Goal: Navigation & Orientation: Find specific page/section

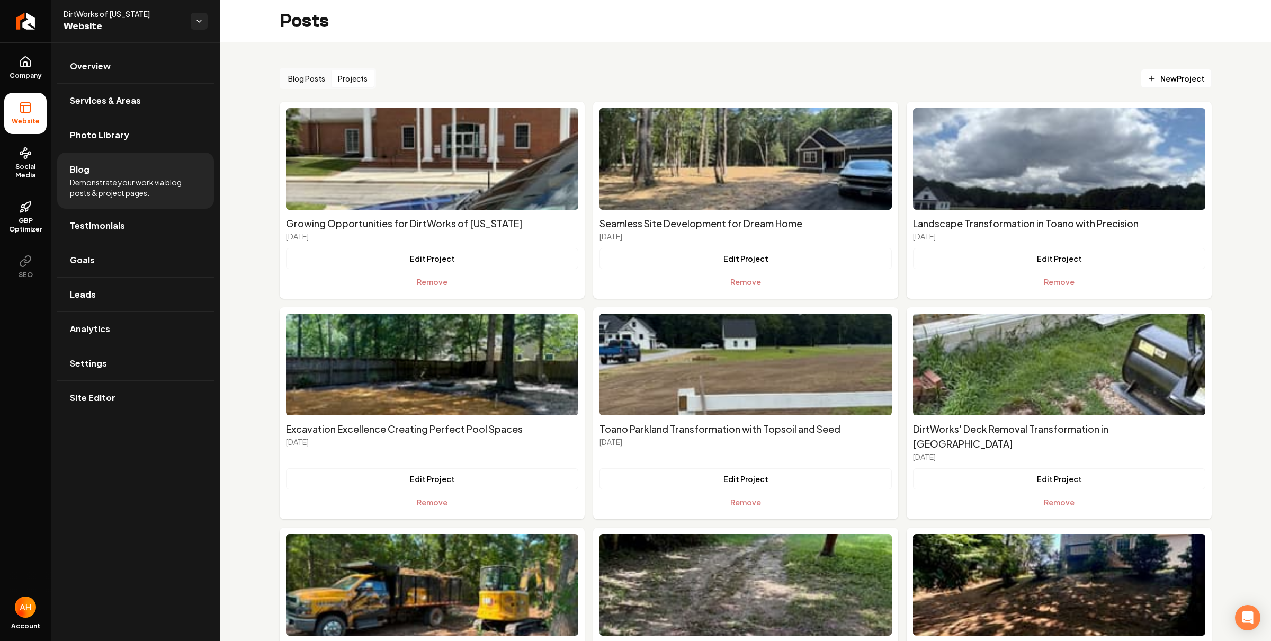
click at [564, 82] on div "Blog Posts Projects New Project" at bounding box center [746, 78] width 932 height 21
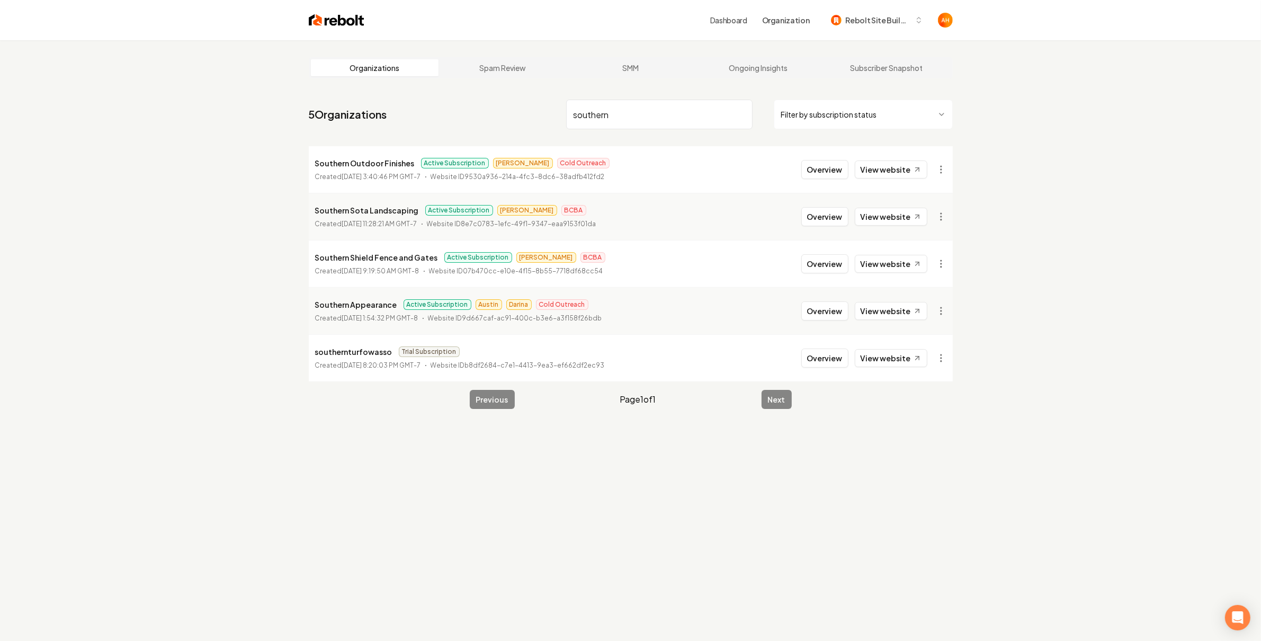
click at [620, 96] on nav "5 Organizations southern Filter by subscription status" at bounding box center [631, 118] width 644 height 47
click at [631, 109] on input "southern" at bounding box center [659, 115] width 186 height 30
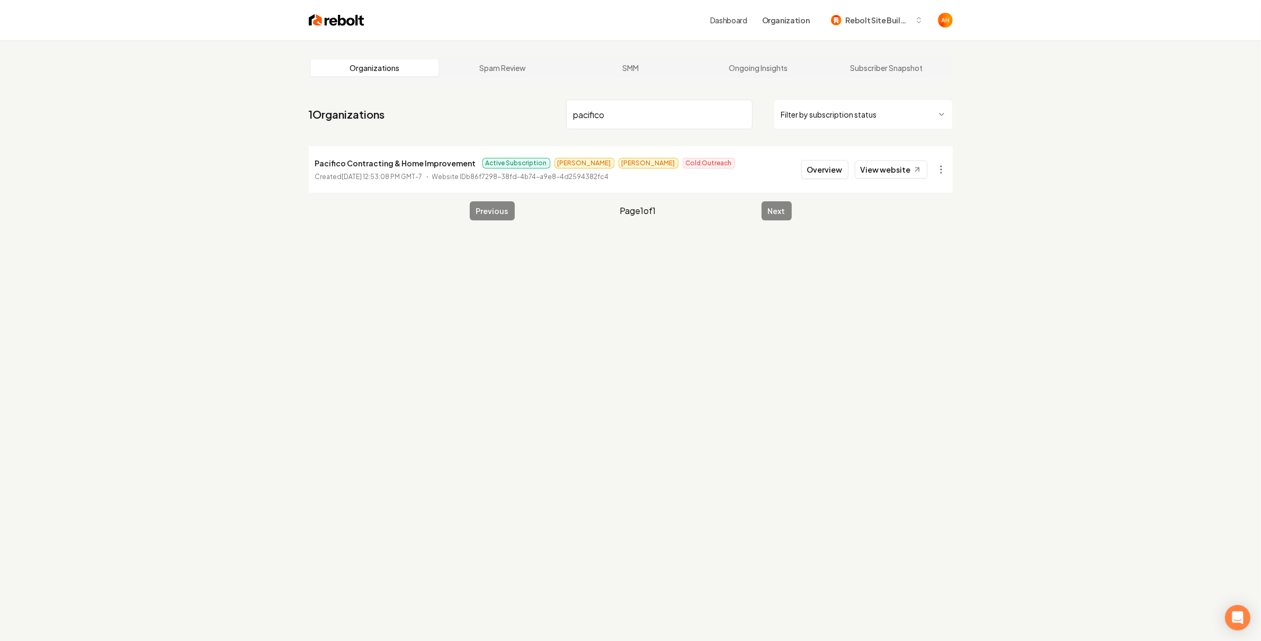
type input "pacifico"
click at [826, 172] on button "Overview" at bounding box center [824, 169] width 47 height 19
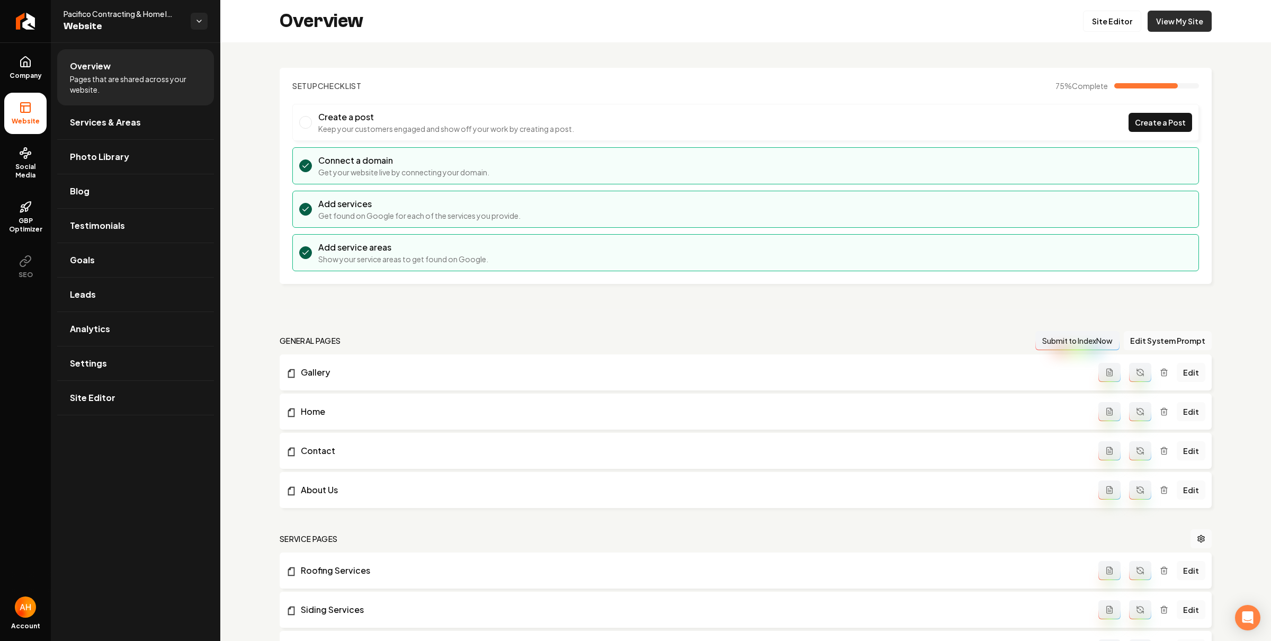
click at [1166, 20] on link "View My Site" at bounding box center [1179, 21] width 64 height 21
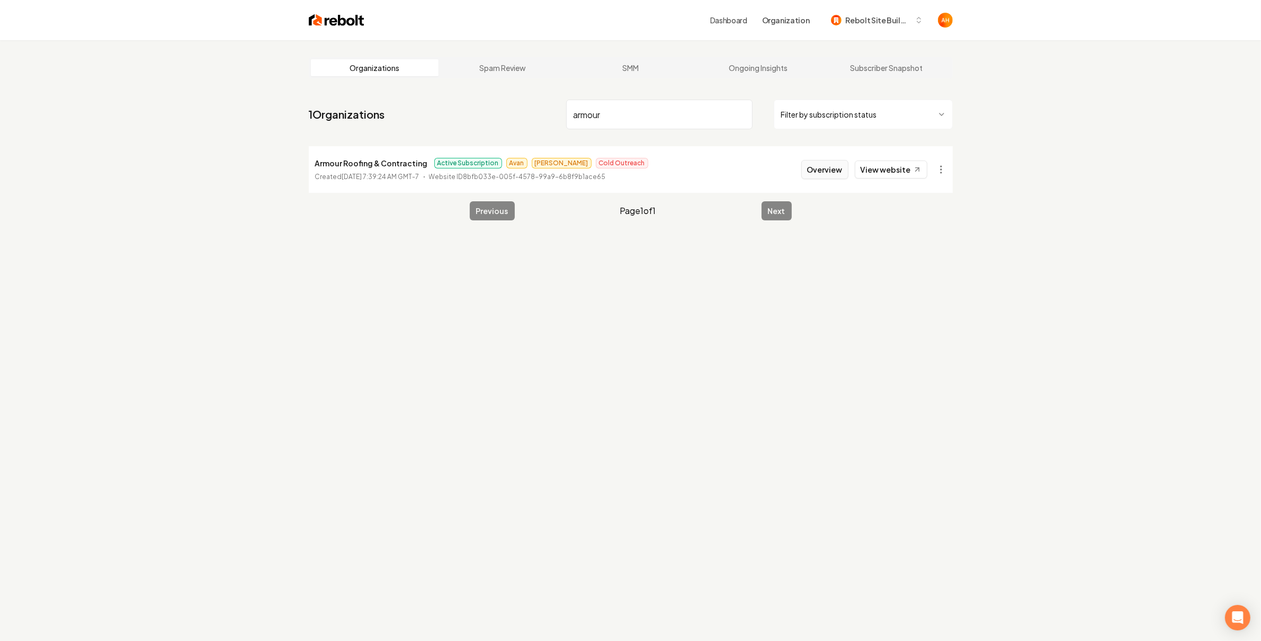
type input "armour"
click at [840, 167] on button "Overview" at bounding box center [824, 169] width 47 height 19
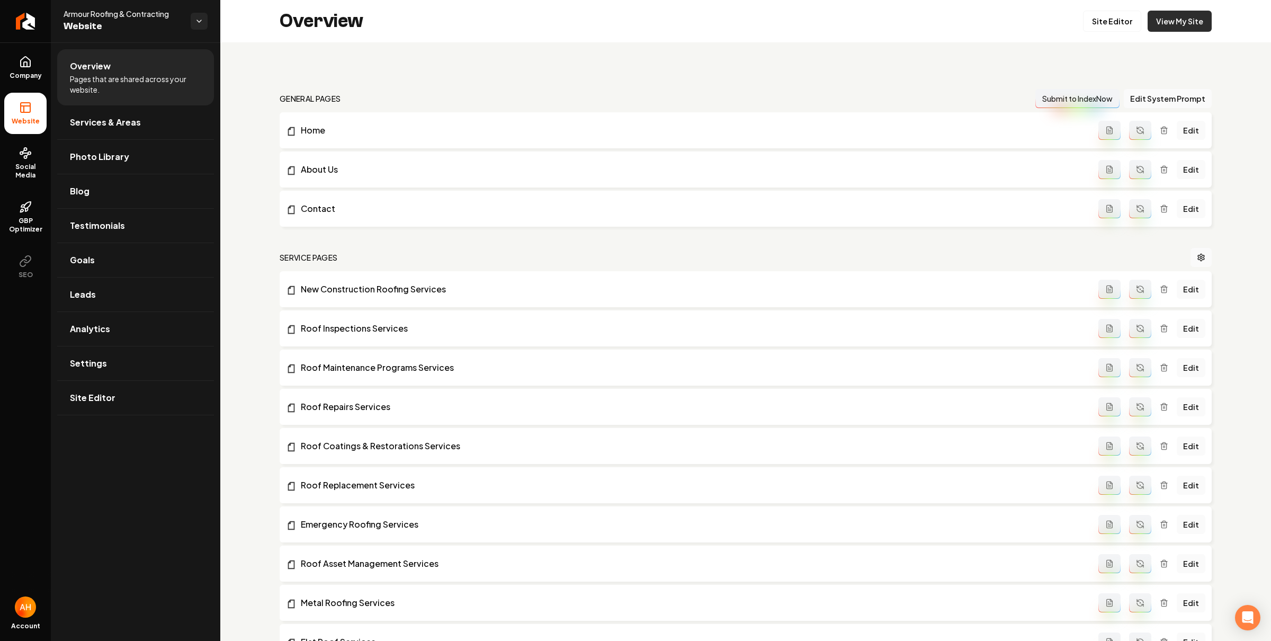
click at [1175, 28] on link "View My Site" at bounding box center [1179, 21] width 64 height 21
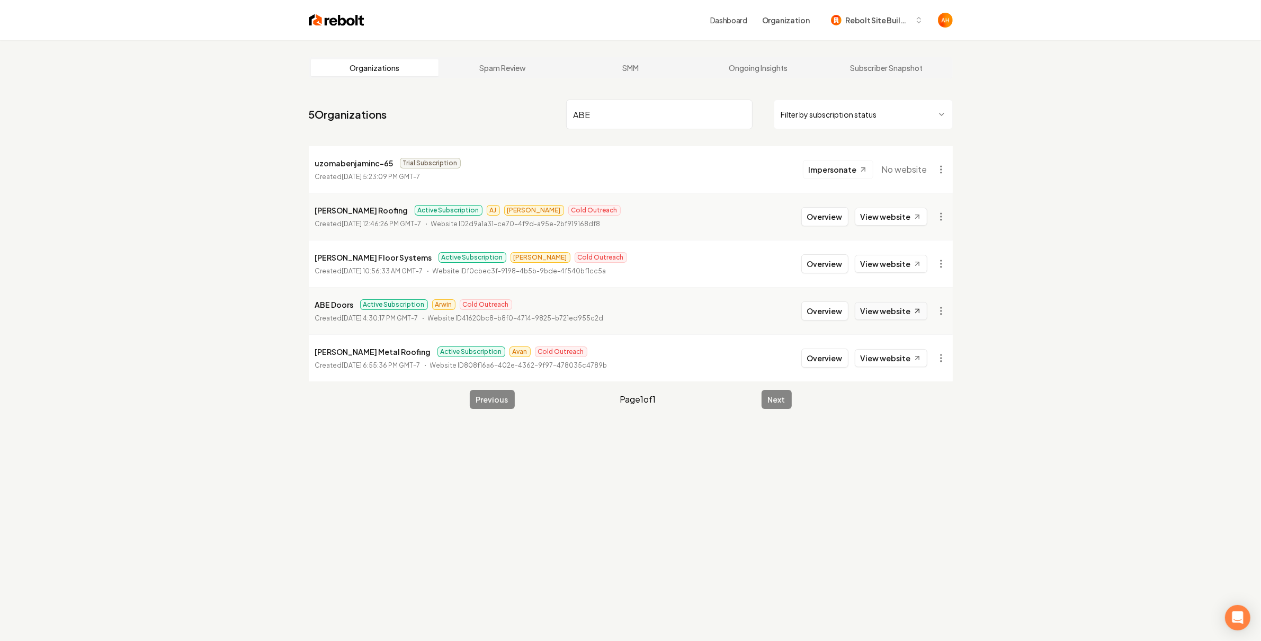
type input "ABE"
click at [881, 308] on link "View website" at bounding box center [891, 311] width 73 height 18
click at [821, 317] on button "Overview" at bounding box center [824, 310] width 47 height 19
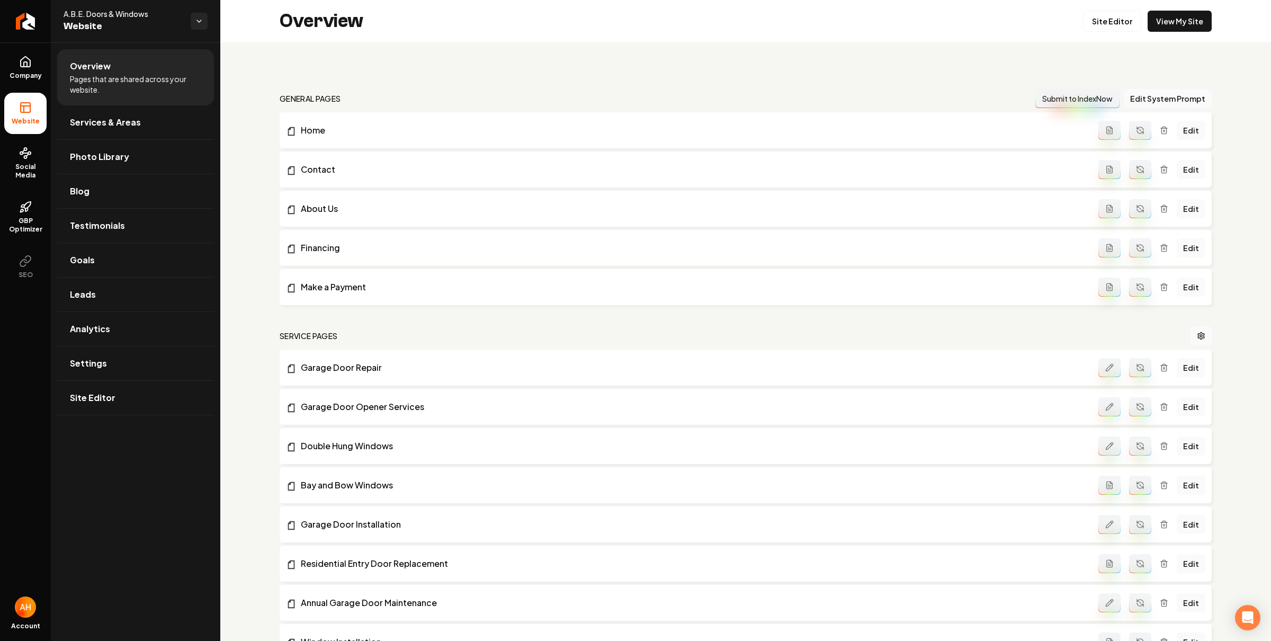
click at [1192, 0] on div "Overview Site Editor View My Site" at bounding box center [745, 21] width 1051 height 42
click at [1182, 21] on link "View My Site" at bounding box center [1179, 21] width 64 height 21
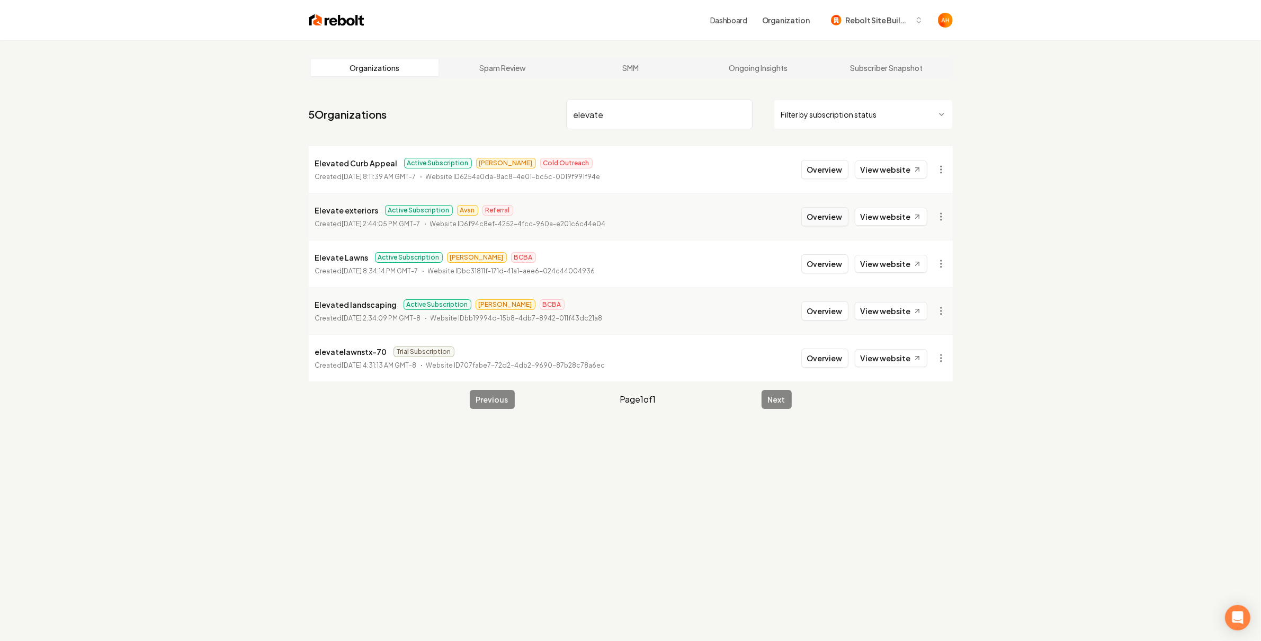
type input "elevate"
click at [833, 221] on button "Overview" at bounding box center [824, 216] width 47 height 19
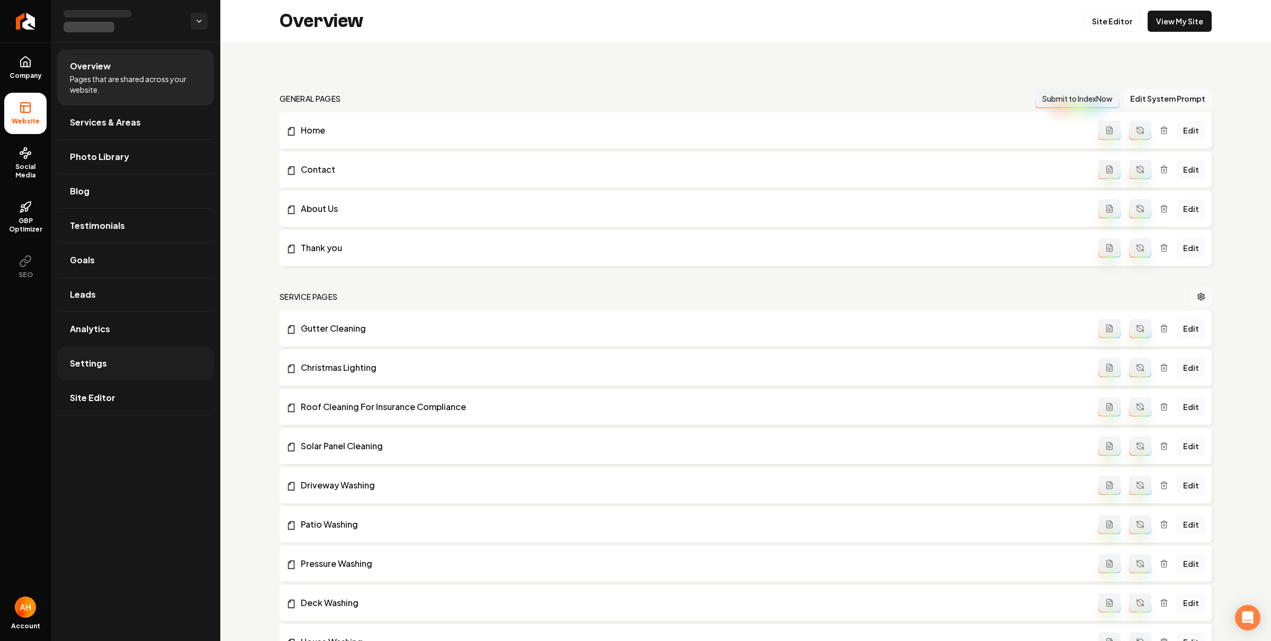
click at [142, 358] on link "Settings" at bounding box center [135, 363] width 157 height 34
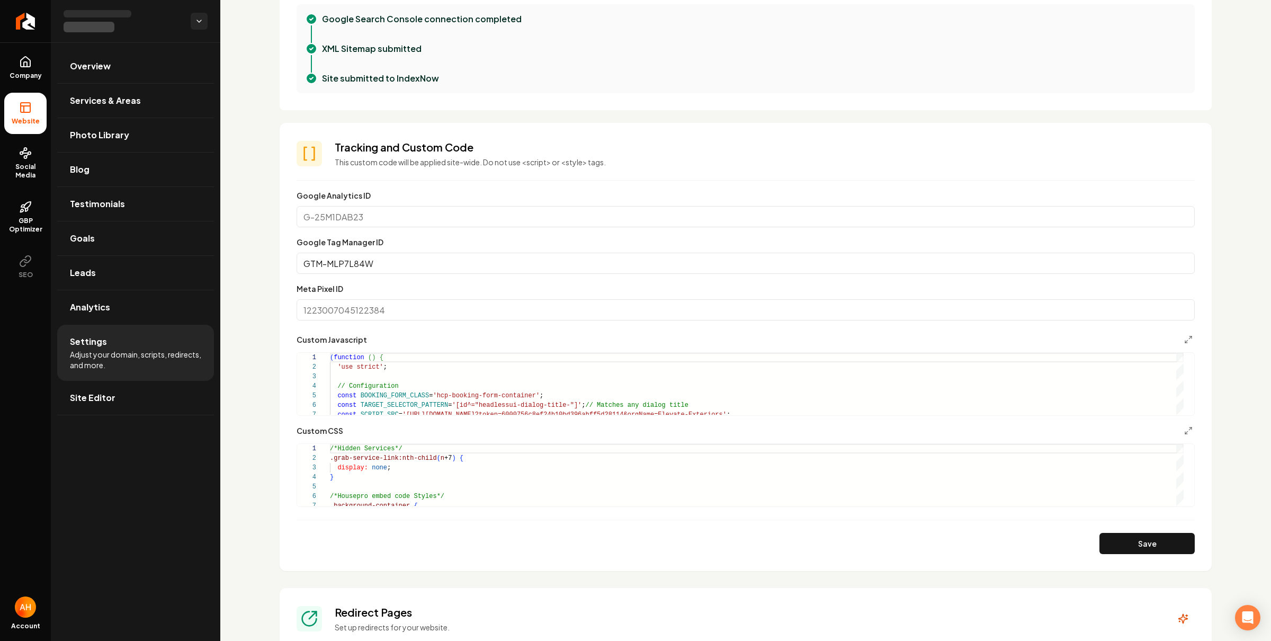
scroll to position [371, 0]
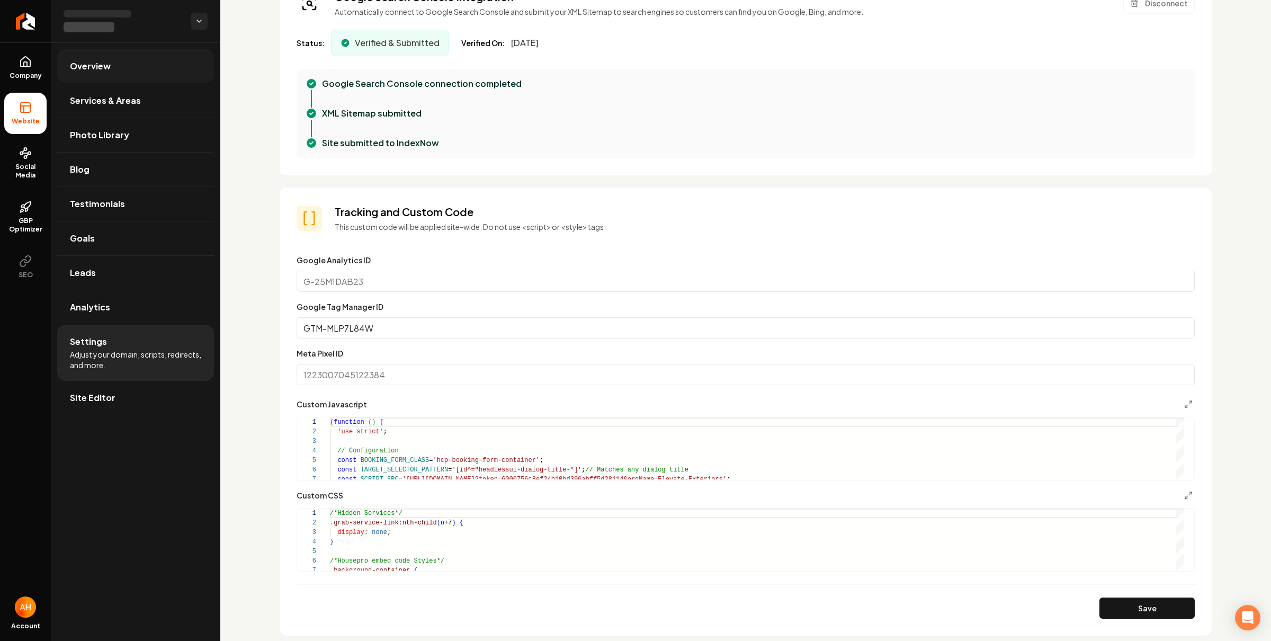
click at [92, 64] on span "Overview" at bounding box center [90, 66] width 41 height 13
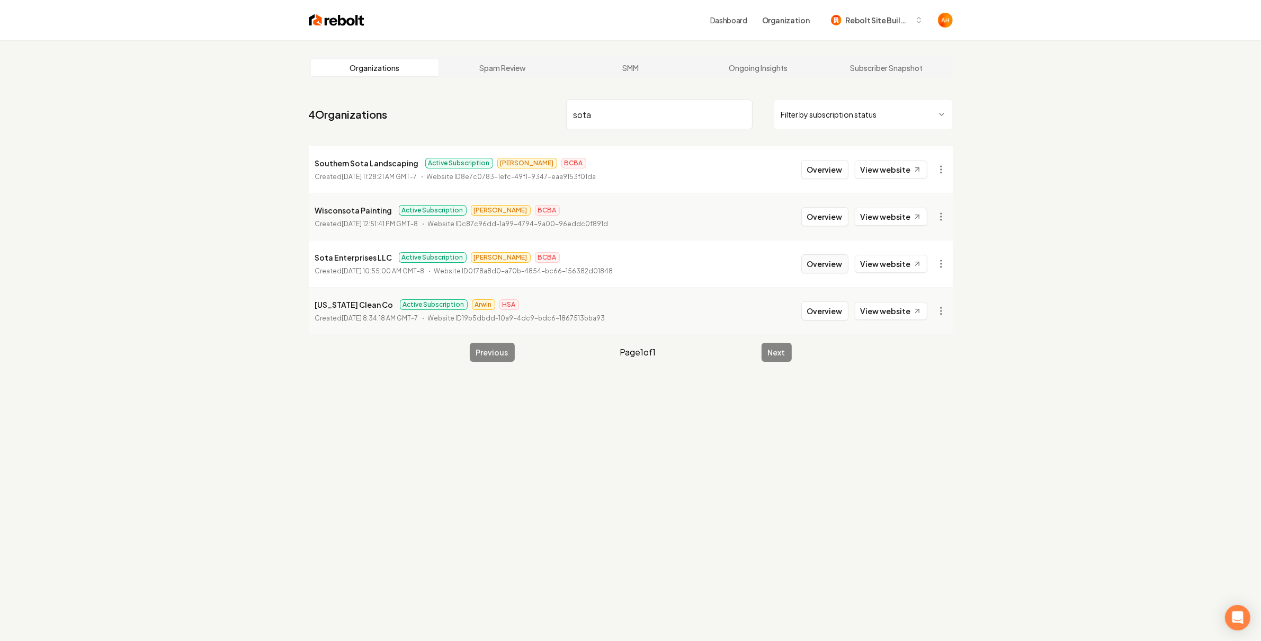
type input "sota"
click at [825, 259] on button "Overview" at bounding box center [824, 263] width 47 height 19
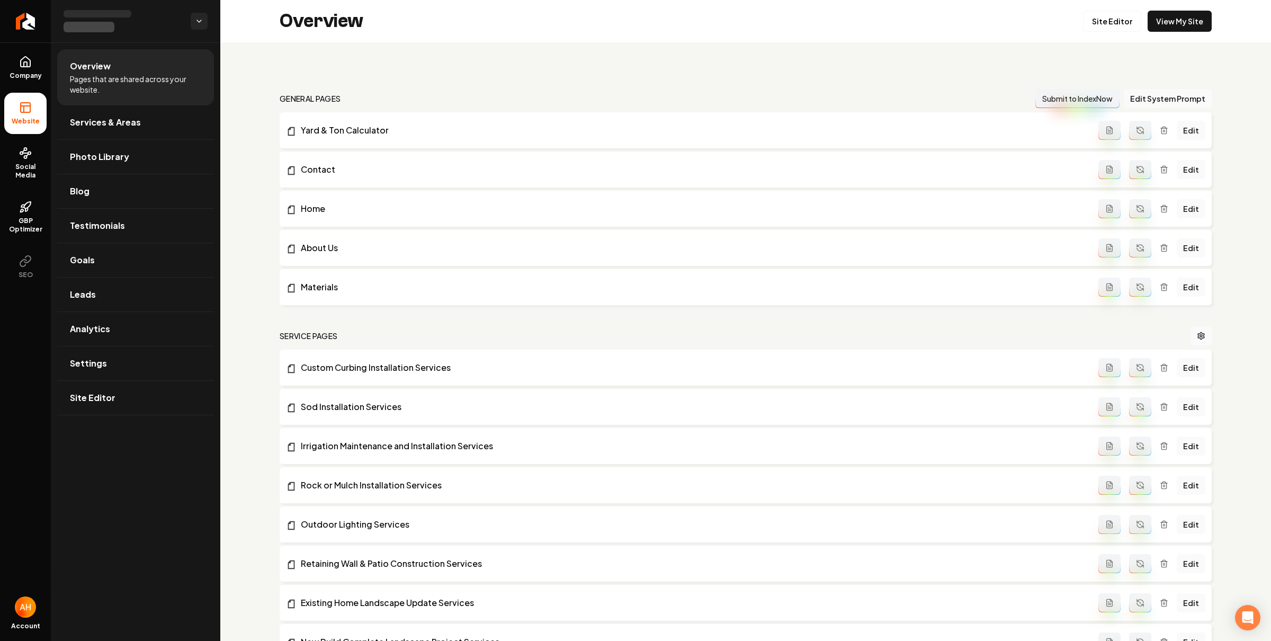
scroll to position [710, 0]
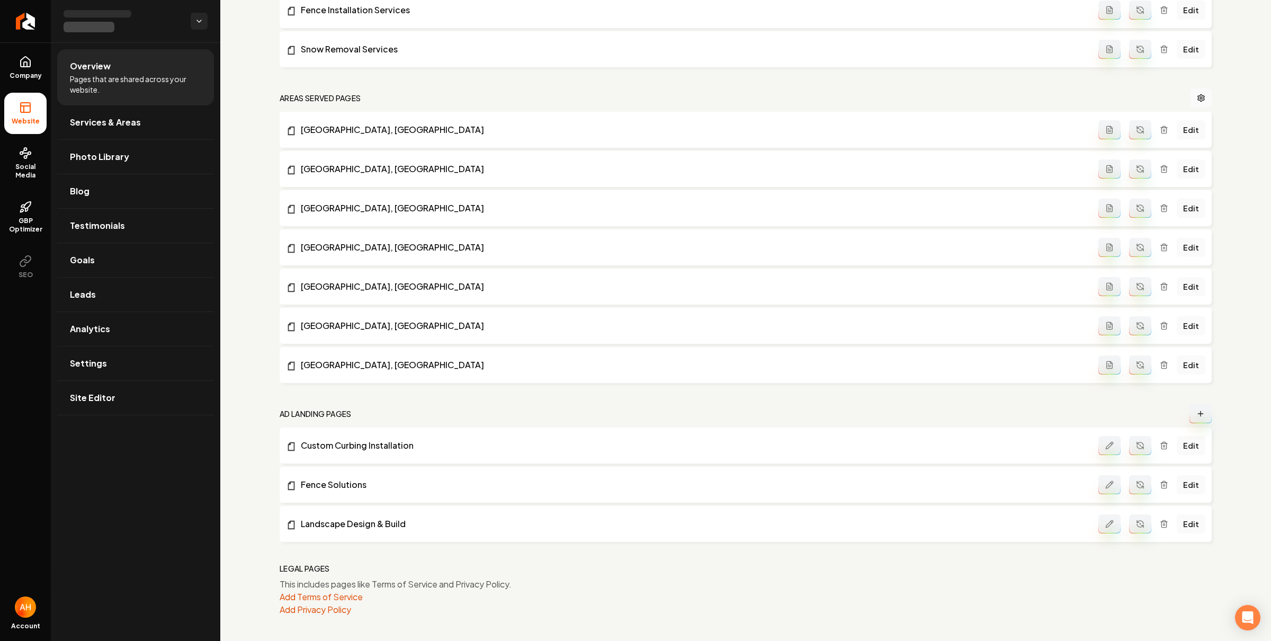
drag, startPoint x: 331, startPoint y: 483, endPoint x: 343, endPoint y: 509, distance: 28.7
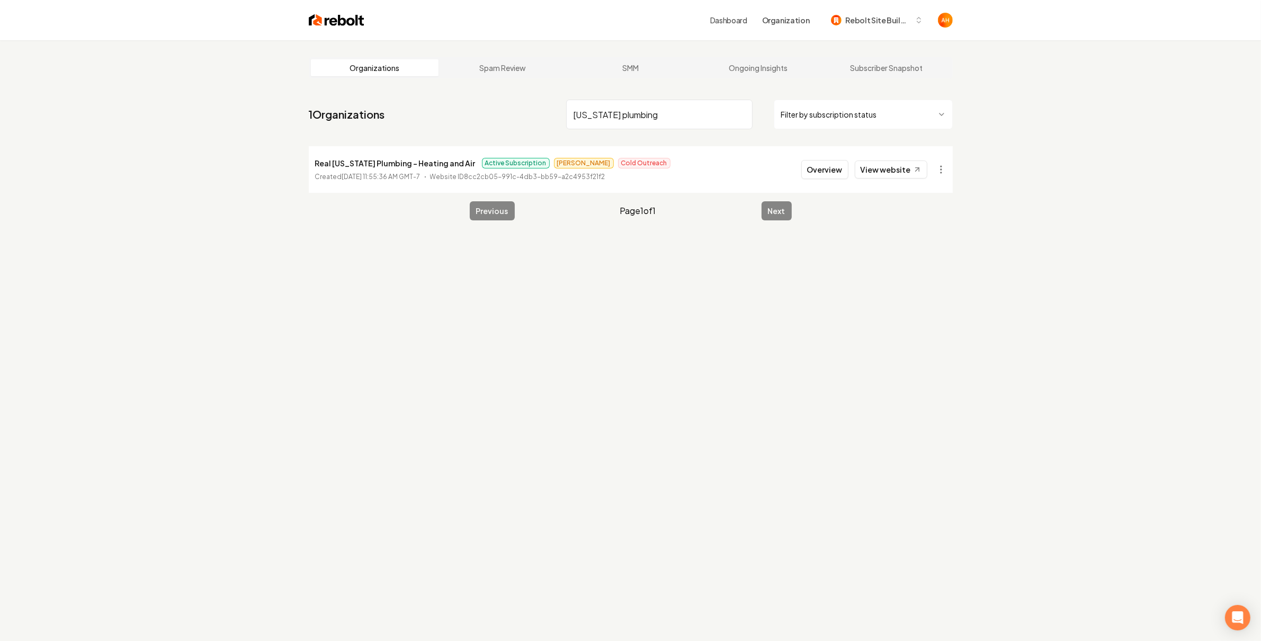
type input "[US_STATE] plumbing"
click at [369, 160] on p "Real [US_STATE] Plumbing - Heating and Air" at bounding box center [395, 163] width 160 height 13
drag, startPoint x: 369, startPoint y: 160, endPoint x: 264, endPoint y: 160, distance: 105.4
click at [370, 160] on p "Real [US_STATE] Plumbing - Heating and Air" at bounding box center [395, 163] width 160 height 13
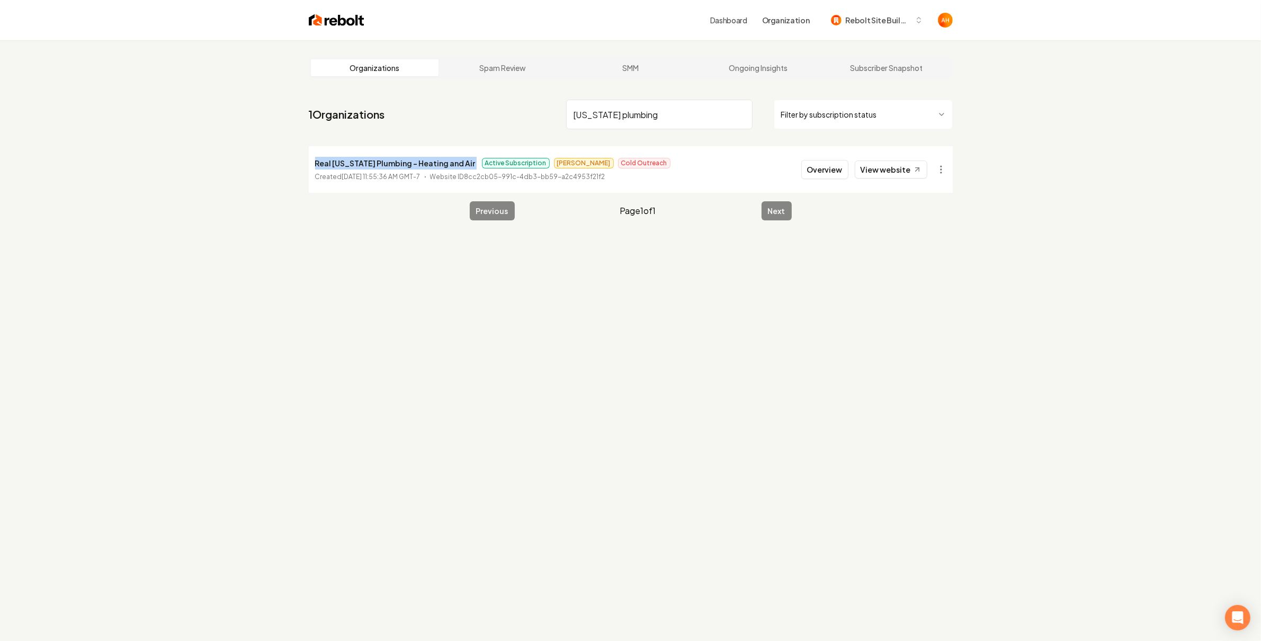
copy p "Real [US_STATE] Plumbing - Heating and Air"
click at [827, 167] on button "Overview" at bounding box center [824, 169] width 47 height 19
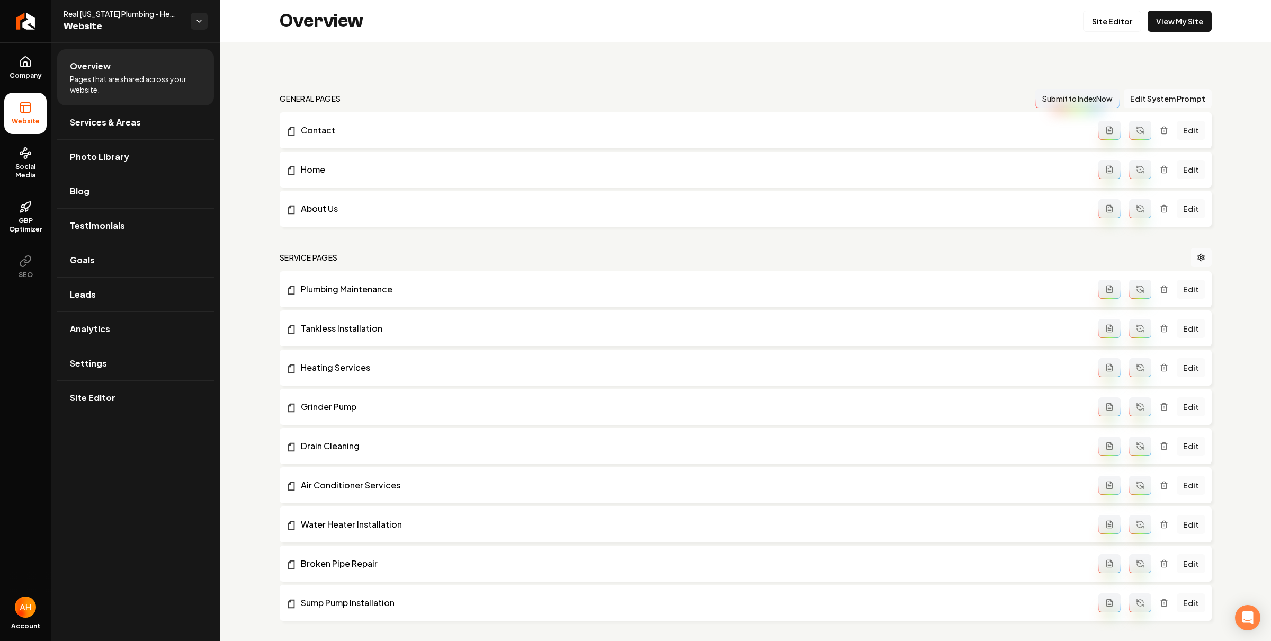
scroll to position [671, 0]
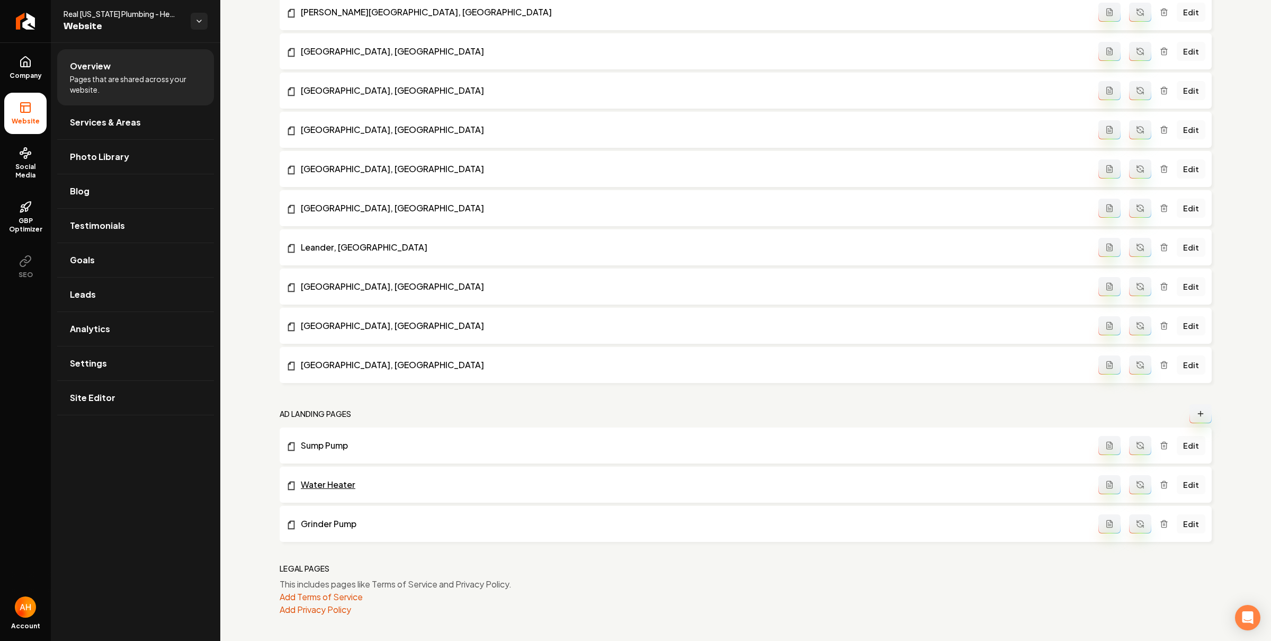
drag, startPoint x: 336, startPoint y: 489, endPoint x: 340, endPoint y: 513, distance: 23.7
drag, startPoint x: 341, startPoint y: 525, endPoint x: 354, endPoint y: 487, distance: 40.2
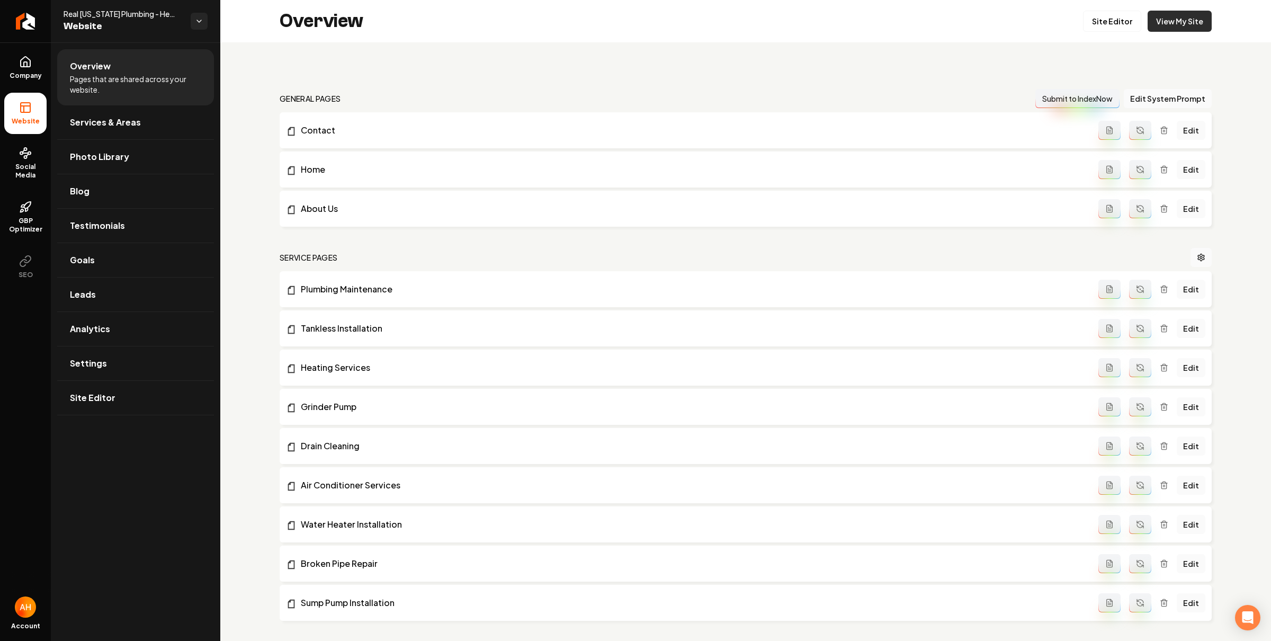
click at [1134, 25] on div "Site Editor View My Site" at bounding box center [1147, 21] width 129 height 21
click at [1152, 24] on link "View My Site" at bounding box center [1179, 21] width 64 height 21
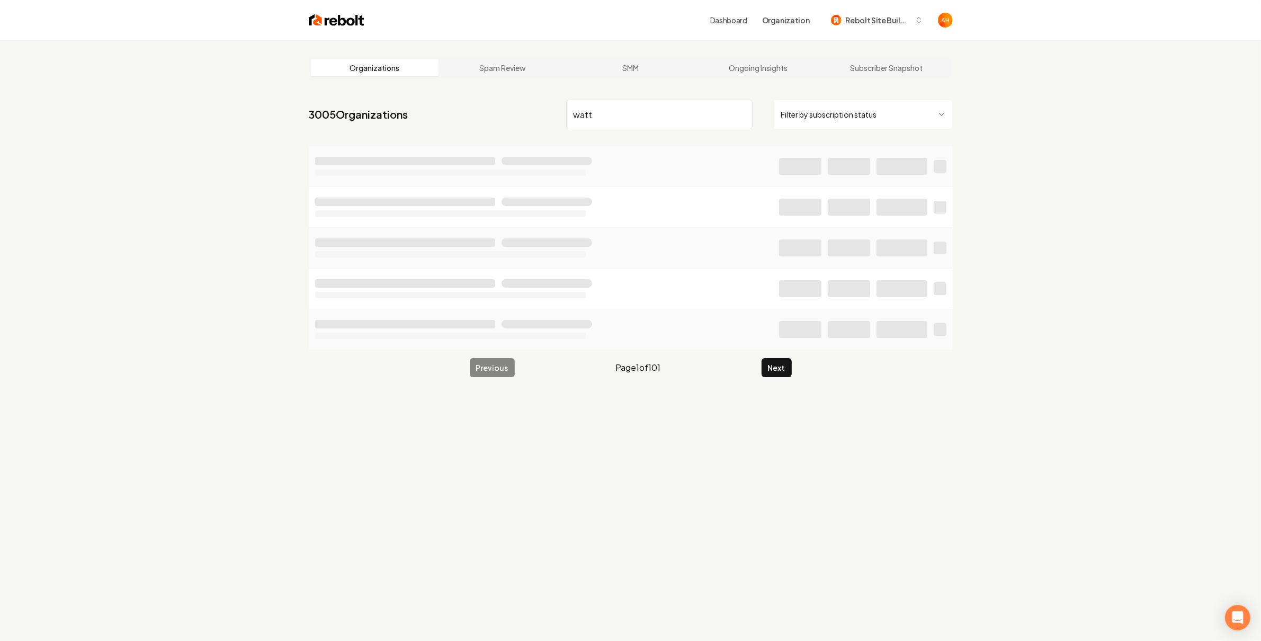
type input "watt"
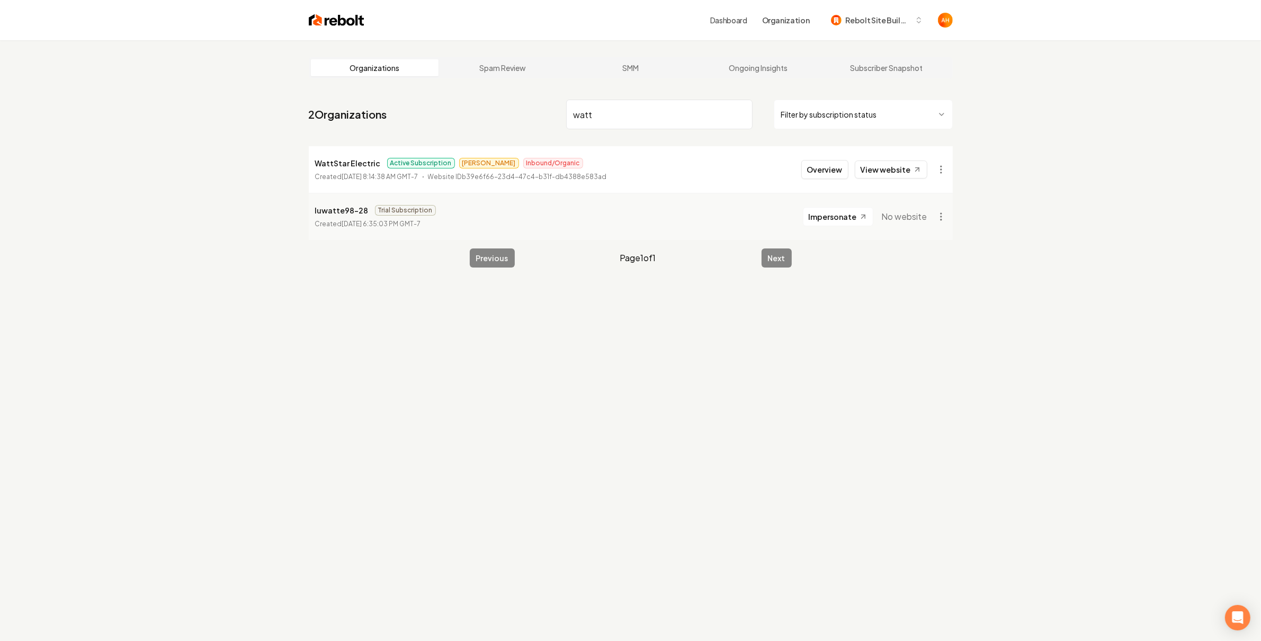
click at [345, 157] on p "WattStar Electric" at bounding box center [348, 163] width 66 height 13
click at [815, 167] on button "Overview" at bounding box center [824, 169] width 47 height 19
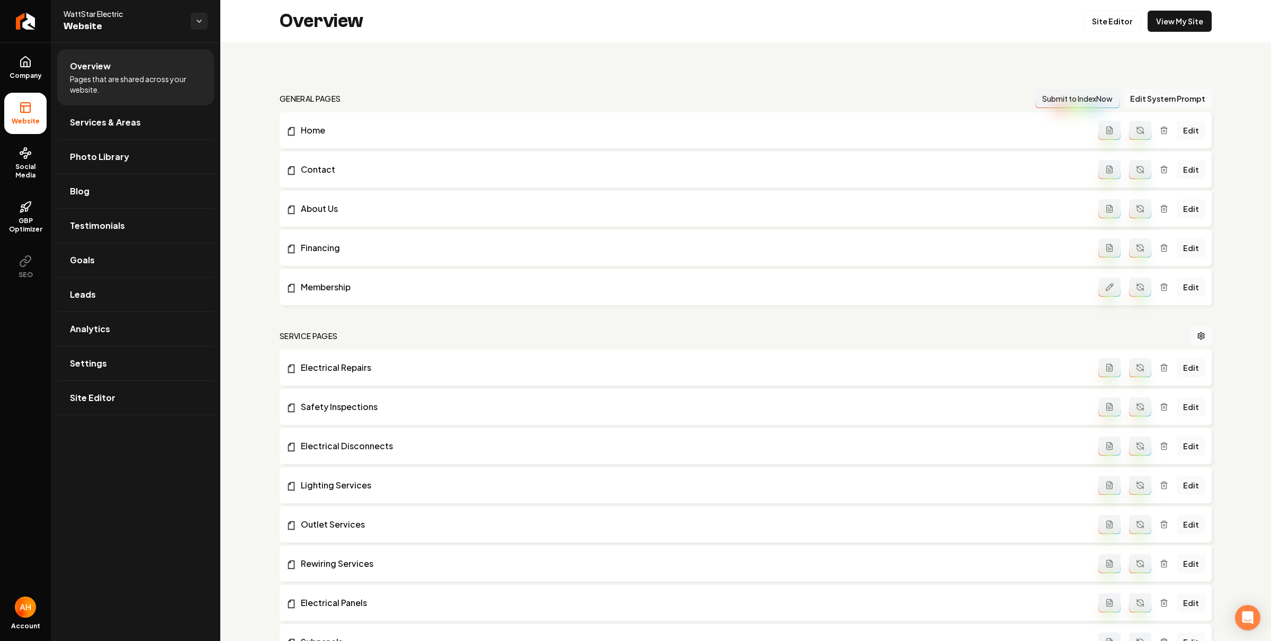
scroll to position [1102, 0]
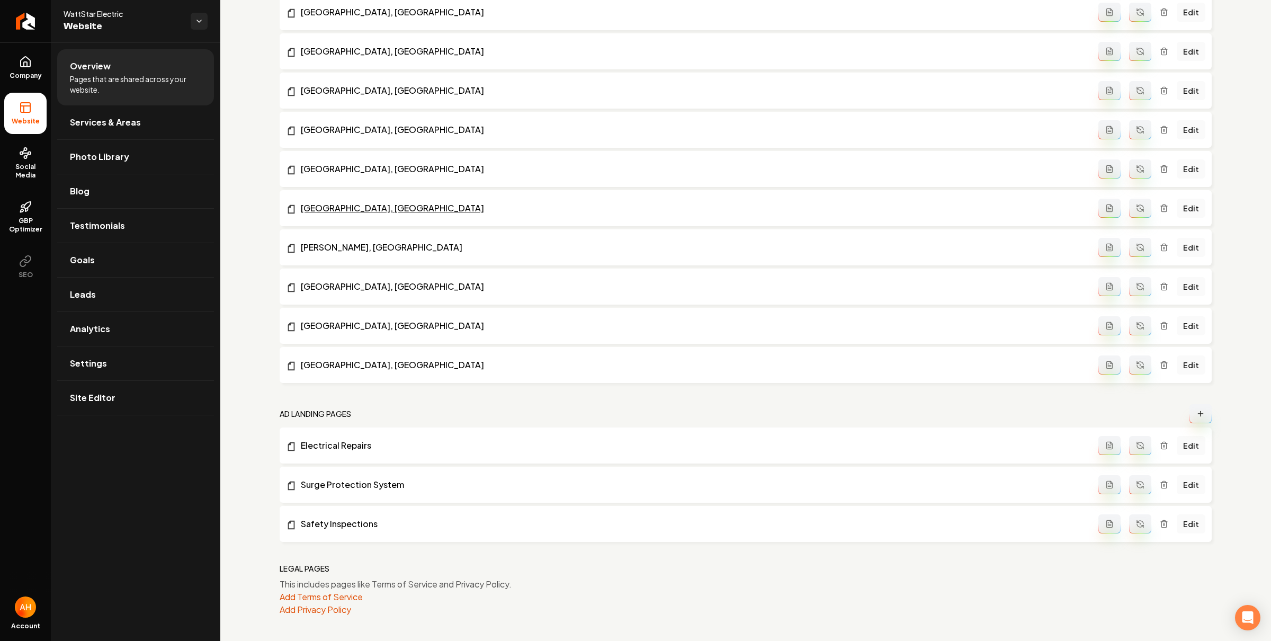
drag, startPoint x: 348, startPoint y: 525, endPoint x: 559, endPoint y: 201, distance: 386.3
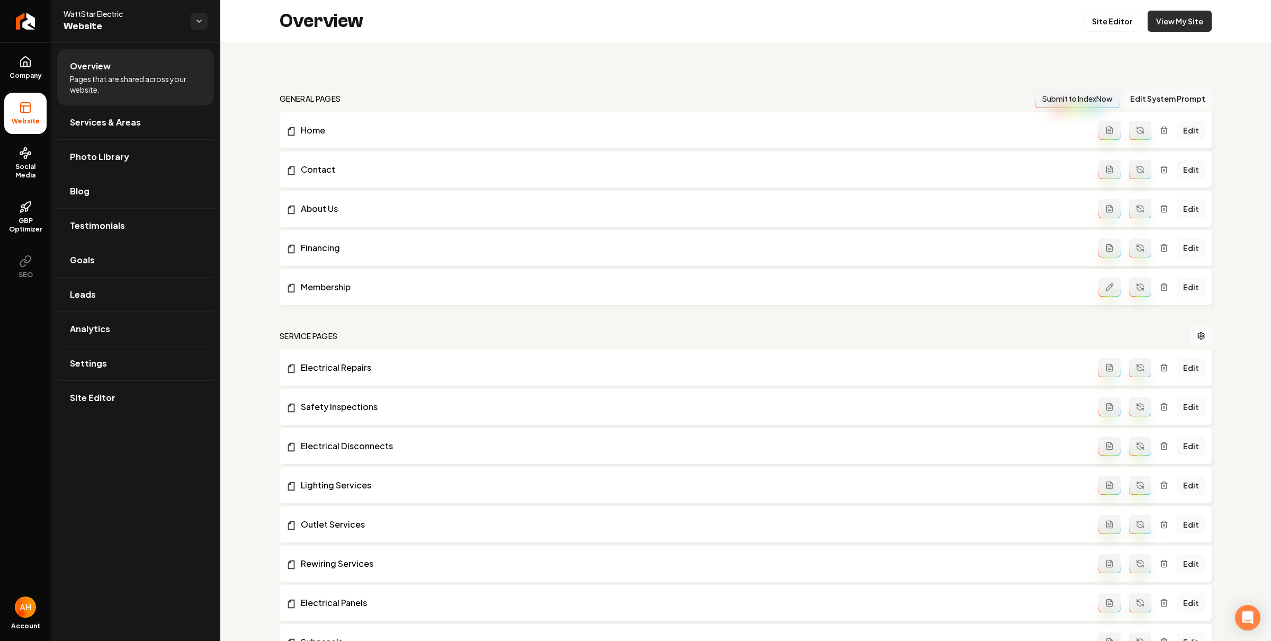
click at [1174, 15] on link "View My Site" at bounding box center [1179, 21] width 64 height 21
